Goal: Task Accomplishment & Management: Use online tool/utility

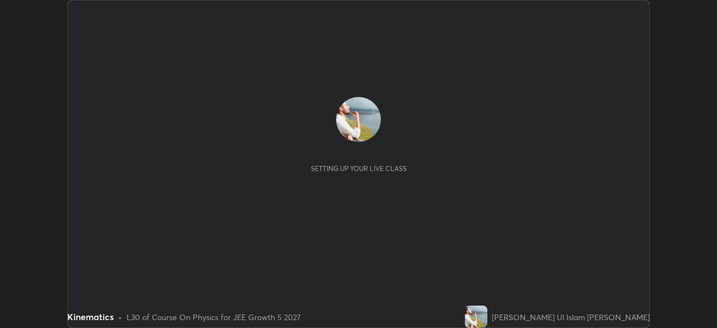
scroll to position [328, 716]
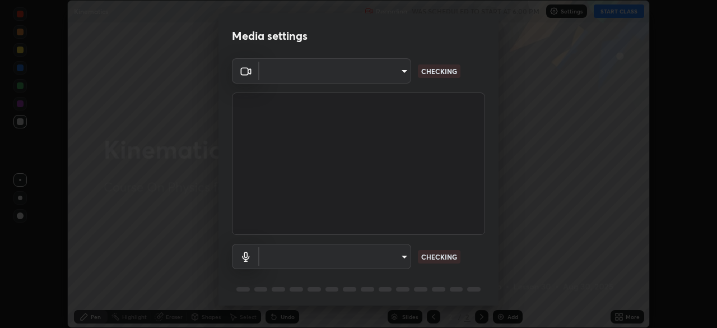
type input "05e465ff83a2709560b00517cc20afcec0d8c6759013130505a18faaf77a7109"
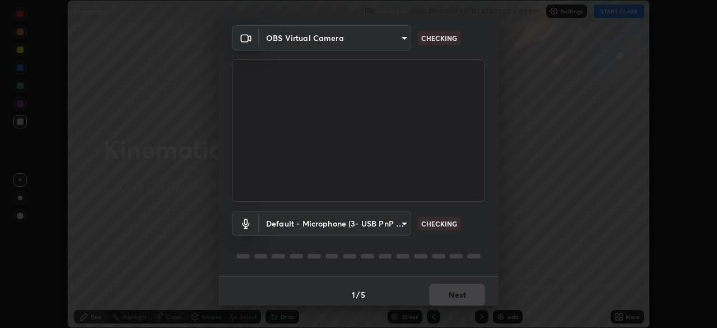
scroll to position [40, 0]
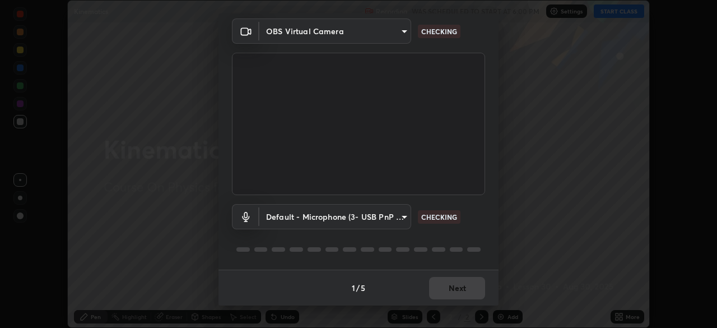
click at [405, 216] on body "Erase all Kinematics Recording WAS SCHEDULED TO START AT 6:00 PM Settings START…" at bounding box center [358, 164] width 717 height 328
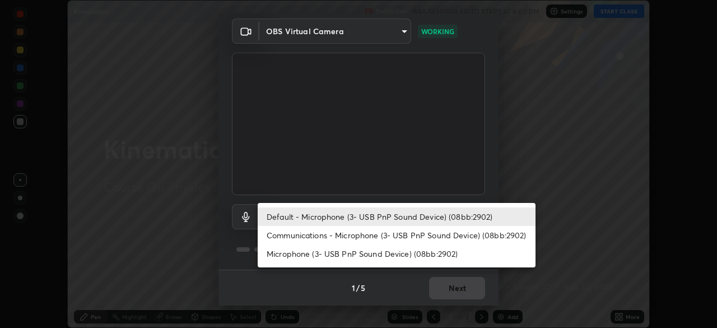
click at [420, 234] on li "Communications - Microphone (3- USB PnP Sound Device) (08bb:2902)" at bounding box center [397, 235] width 278 height 18
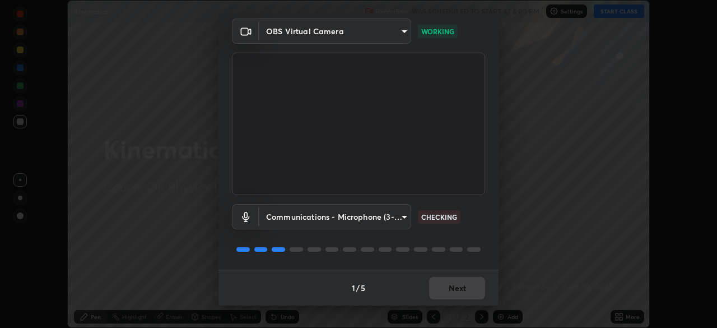
click at [406, 218] on body "Erase all Kinematics Recording WAS SCHEDULED TO START AT 6:00 PM Settings START…" at bounding box center [358, 164] width 717 height 328
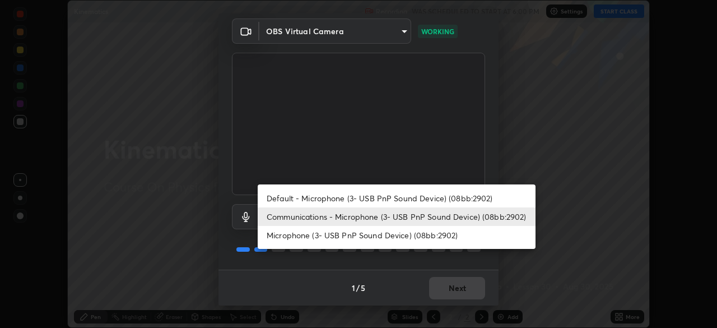
click at [400, 192] on li "Default - Microphone (3- USB PnP Sound Device) (08bb:2902)" at bounding box center [397, 198] width 278 height 18
type input "default"
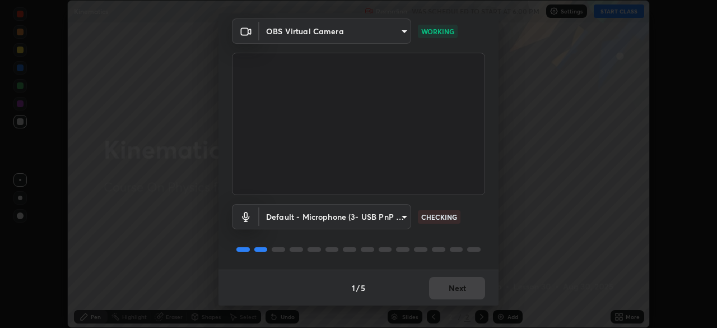
click at [469, 282] on div "1 / 5 Next" at bounding box center [358, 287] width 280 height 36
click at [463, 287] on div "1 / 5 Next" at bounding box center [358, 287] width 280 height 36
click at [462, 292] on div "1 / 5 Next" at bounding box center [358, 287] width 280 height 36
click at [463, 290] on button "Next" at bounding box center [457, 288] width 56 height 22
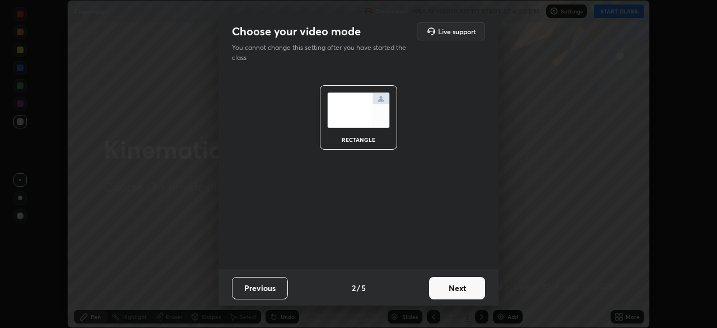
scroll to position [0, 0]
click at [463, 290] on button "Next" at bounding box center [457, 288] width 56 height 22
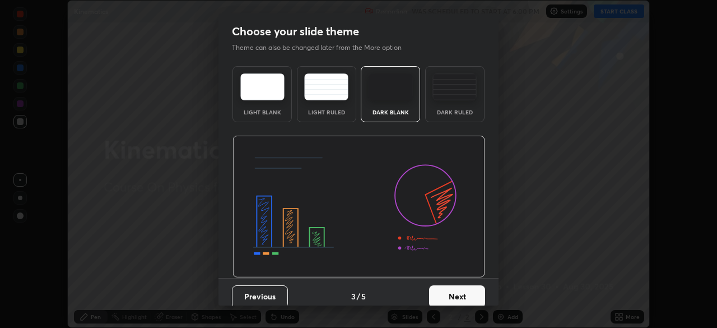
click at [464, 291] on button "Next" at bounding box center [457, 296] width 56 height 22
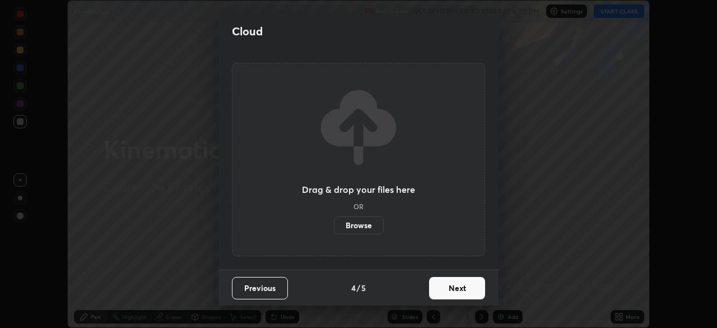
click at [464, 297] on button "Next" at bounding box center [457, 288] width 56 height 22
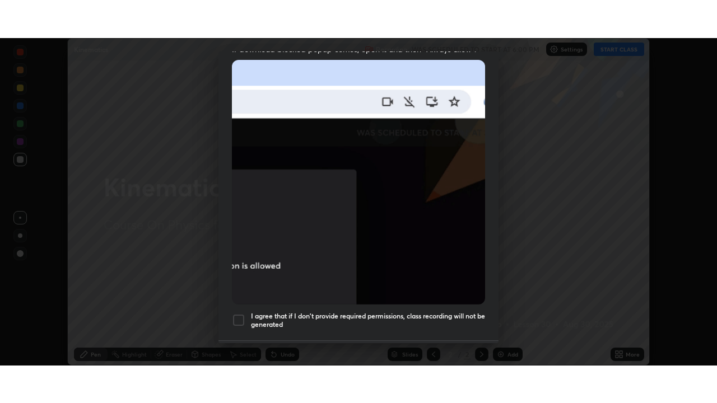
scroll to position [268, 0]
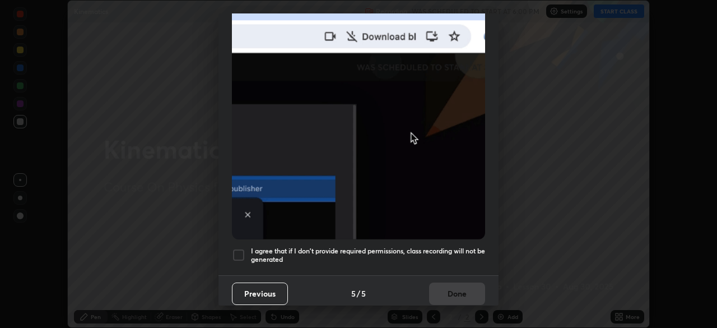
click at [299, 249] on h5 "I agree that if I don't provide required permissions, class recording will not …" at bounding box center [368, 254] width 234 height 17
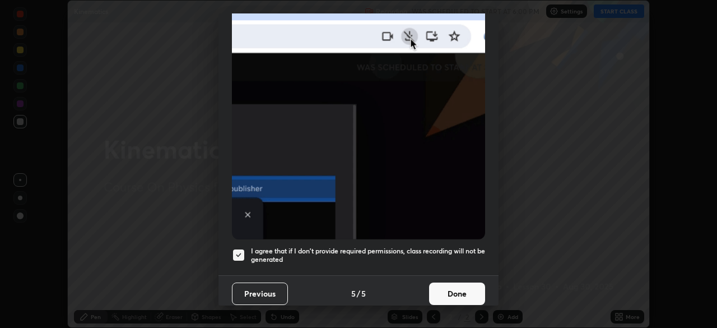
click at [462, 288] on button "Done" at bounding box center [457, 293] width 56 height 22
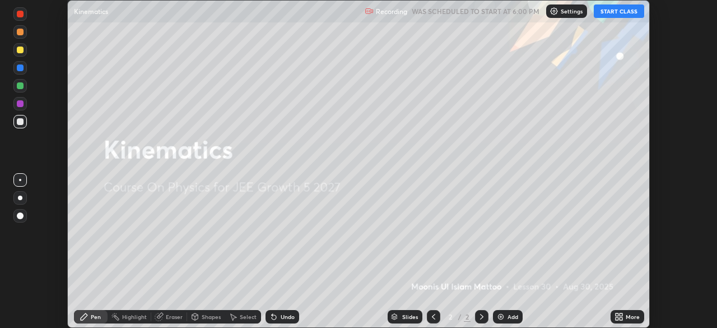
click at [631, 8] on button "START CLASS" at bounding box center [619, 10] width 50 height 13
click at [631, 314] on div "More" at bounding box center [633, 317] width 14 height 6
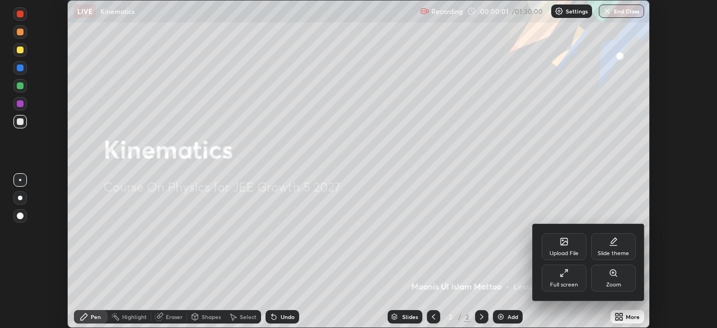
click at [564, 283] on div "Full screen" at bounding box center [564, 285] width 28 height 6
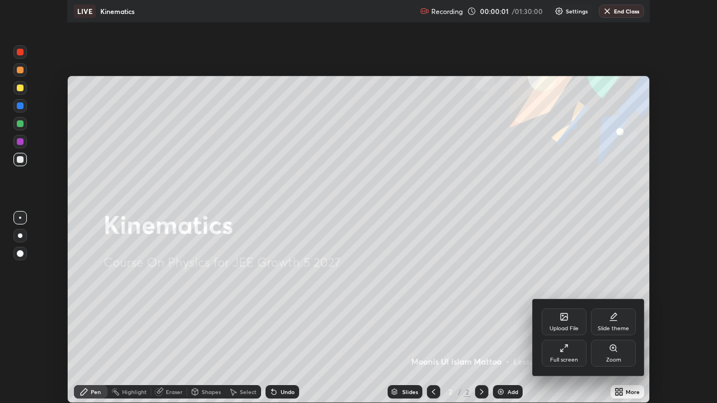
scroll to position [403, 717]
